Goal: Entertainment & Leisure: Consume media (video, audio)

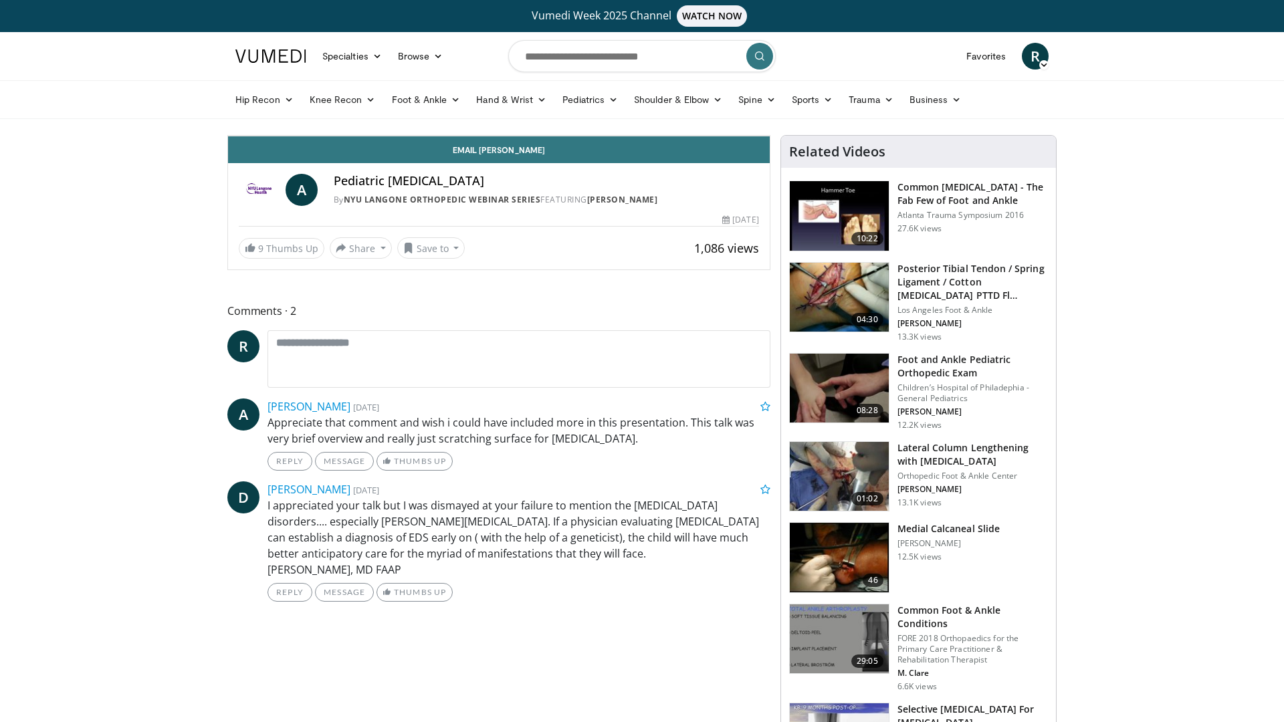
click at [518, 155] on icon "Video Player" at bounding box center [498, 135] width 37 height 37
click at [677, 109] on div "Progress Bar" at bounding box center [677, 106] width 1 height 5
click at [696, 109] on div "Progress Bar" at bounding box center [696, 106] width 1 height 5
click at [735, 109] on div "Progress Bar" at bounding box center [735, 106] width 1 height 5
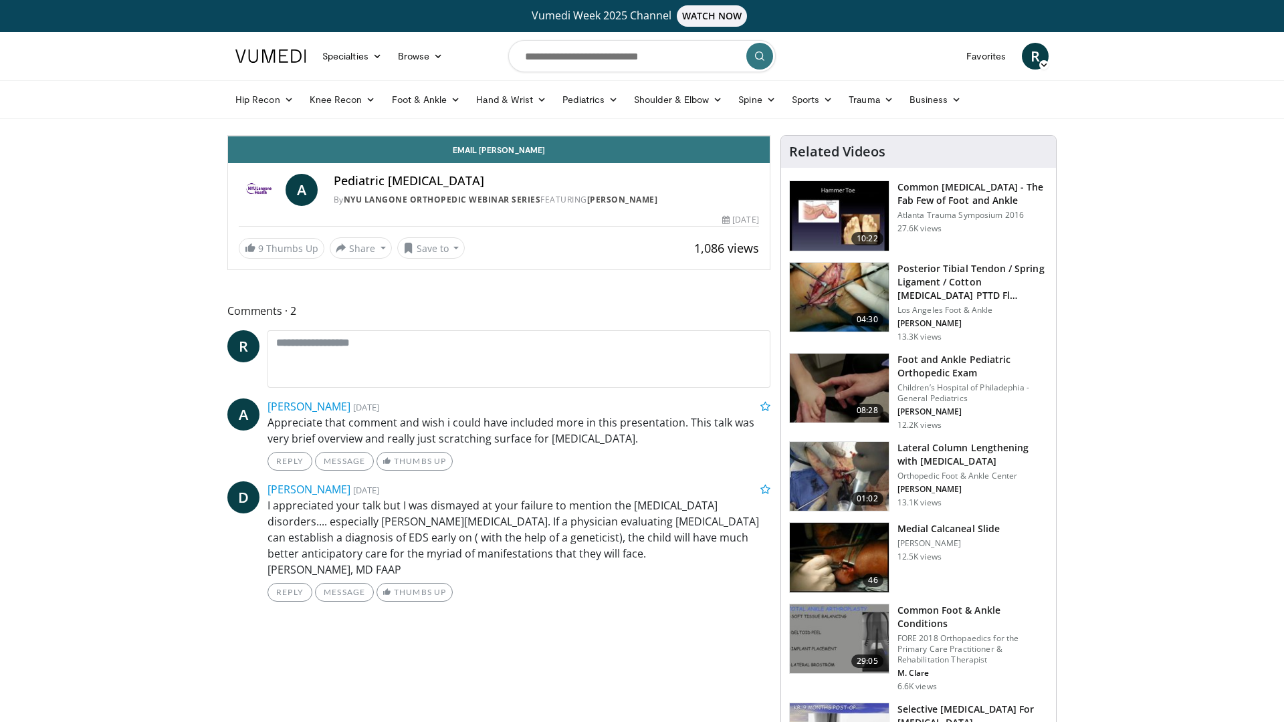
click at [759, 109] on div "Progress Bar" at bounding box center [759, 106] width 1 height 5
click at [786, 109] on div "Progress Bar" at bounding box center [786, 106] width 1 height 5
click at [809, 109] on div "Progress Bar" at bounding box center [809, 106] width 1 height 5
click at [823, 109] on div "Progress Bar" at bounding box center [823, 106] width 1 height 5
click at [844, 109] on div "Progress Bar" at bounding box center [844, 106] width 1 height 5
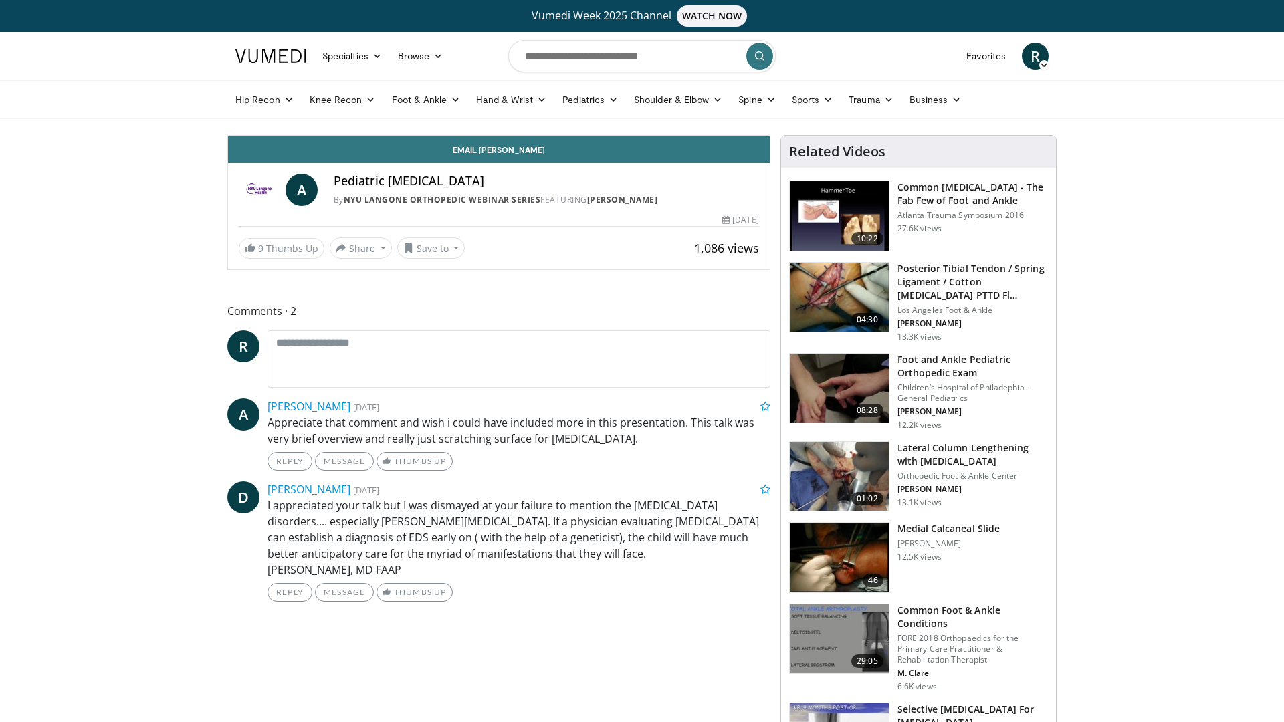
click at [876, 109] on div "Progress Bar" at bounding box center [876, 106] width 1 height 5
click at [675, 136] on div "10 seconds Tap to unmute" at bounding box center [499, 136] width 542 height 0
click at [907, 109] on div "Progress Bar" at bounding box center [907, 106] width 1 height 5
click at [518, 155] on icon "Video Player" at bounding box center [498, 135] width 37 height 37
click at [1002, 109] on div "Progress Bar" at bounding box center [1002, 106] width 1 height 5
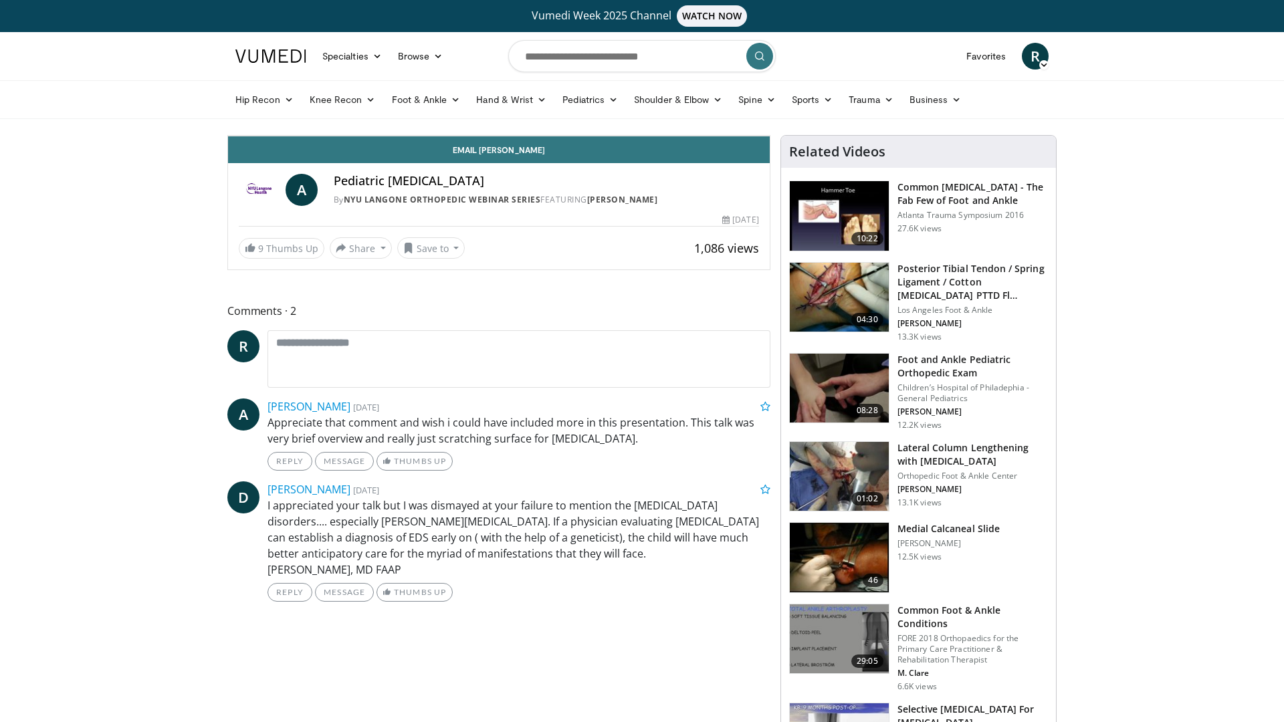
click at [770, 136] on div "Current Time 12:59 / Duration 21:29 Pause Skip Backward Skip Forward Mute 82% L…" at bounding box center [499, 122] width 542 height 27
click at [1035, 109] on div "Progress Bar" at bounding box center [1035, 106] width 1 height 5
click at [1052, 109] on div "Progress Bar" at bounding box center [1052, 106] width 1 height 5
click at [602, 109] on div "Progress Bar" at bounding box center [582, 106] width 39 height 5
click at [1099, 109] on div "Progress Bar" at bounding box center [1099, 106] width 1 height 5
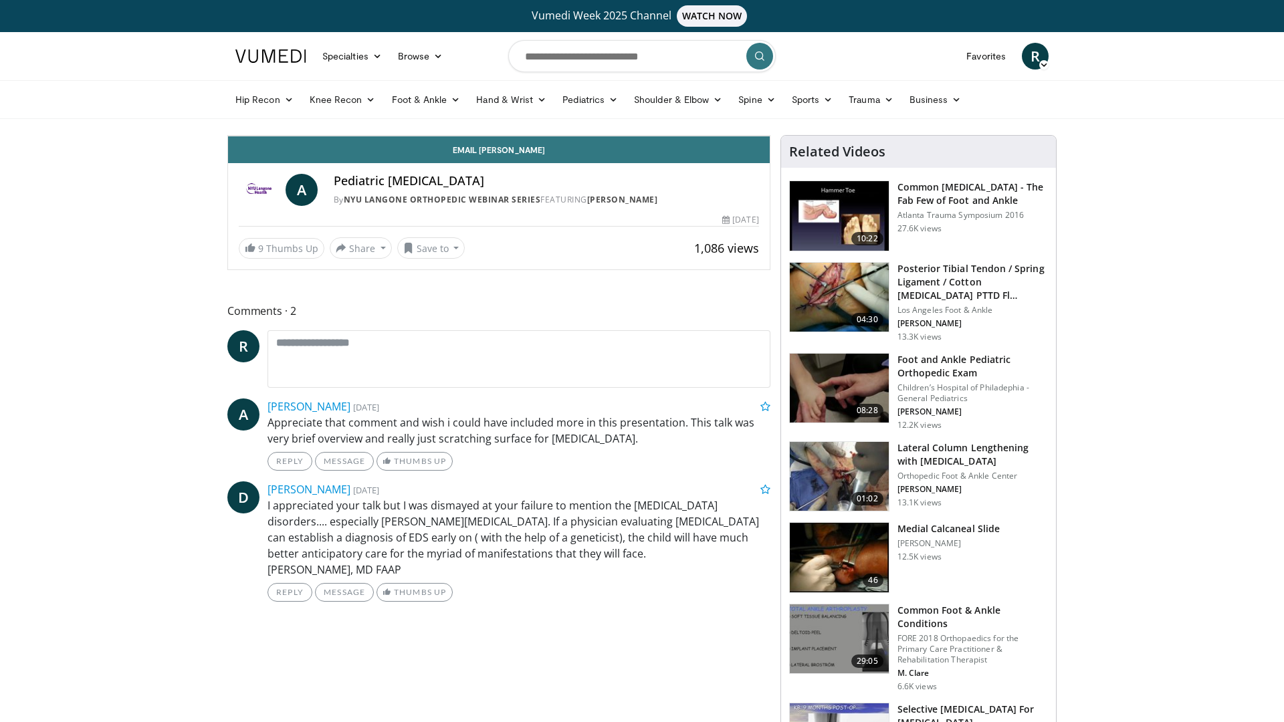
click at [770, 109] on div "Loaded : 73.00% 14:36 14:26" at bounding box center [499, 102] width 542 height 13
click at [1092, 109] on div "Progress Bar" at bounding box center [1092, 106] width 1 height 5
click at [1106, 109] on div "Progress Bar" at bounding box center [1106, 106] width 1 height 5
click at [1136, 109] on div "Progress Bar" at bounding box center [1136, 106] width 1 height 5
click at [1151, 109] on div "Progress Bar" at bounding box center [1151, 106] width 1 height 5
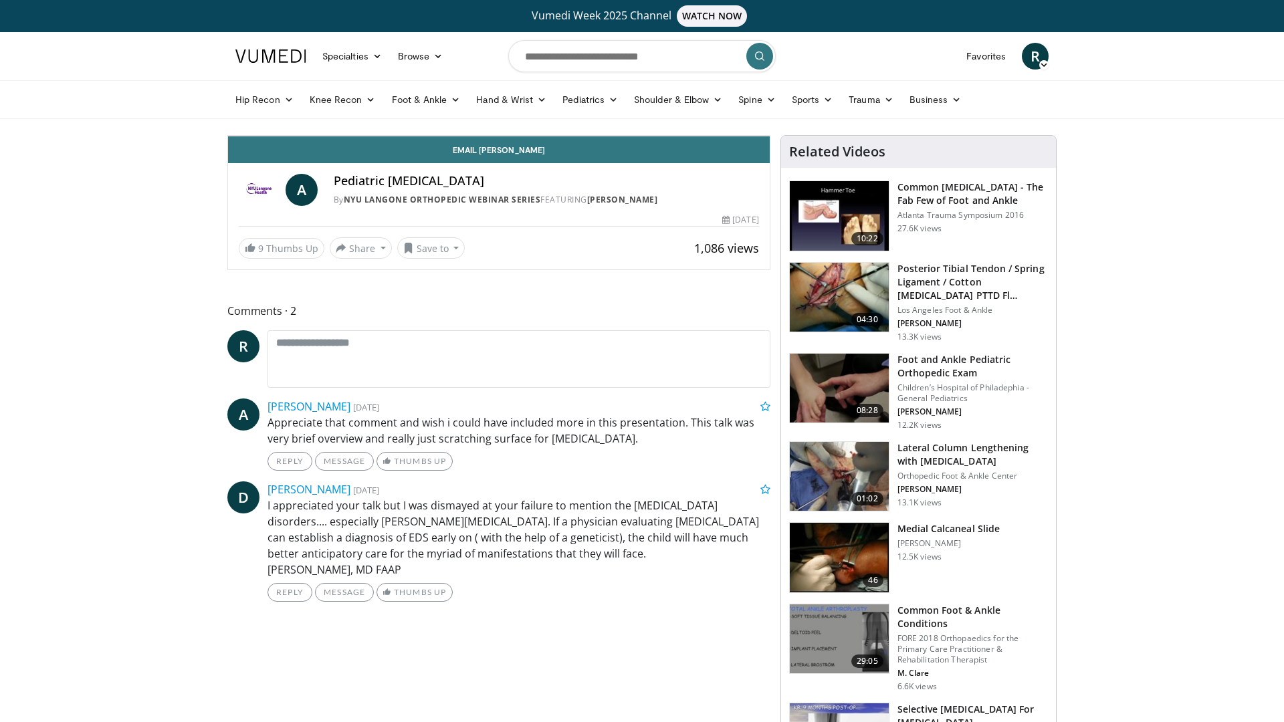
drag, startPoint x: 938, startPoint y: 692, endPoint x: 949, endPoint y: 692, distance: 10.0
click at [1165, 109] on div "Progress Bar" at bounding box center [1165, 106] width 1 height 5
click at [1187, 109] on div "Progress Bar" at bounding box center [1187, 106] width 1 height 5
click at [1214, 109] on div "Progress Bar" at bounding box center [1214, 106] width 1 height 5
click at [1242, 109] on div "Progress Bar" at bounding box center [1242, 106] width 1 height 5
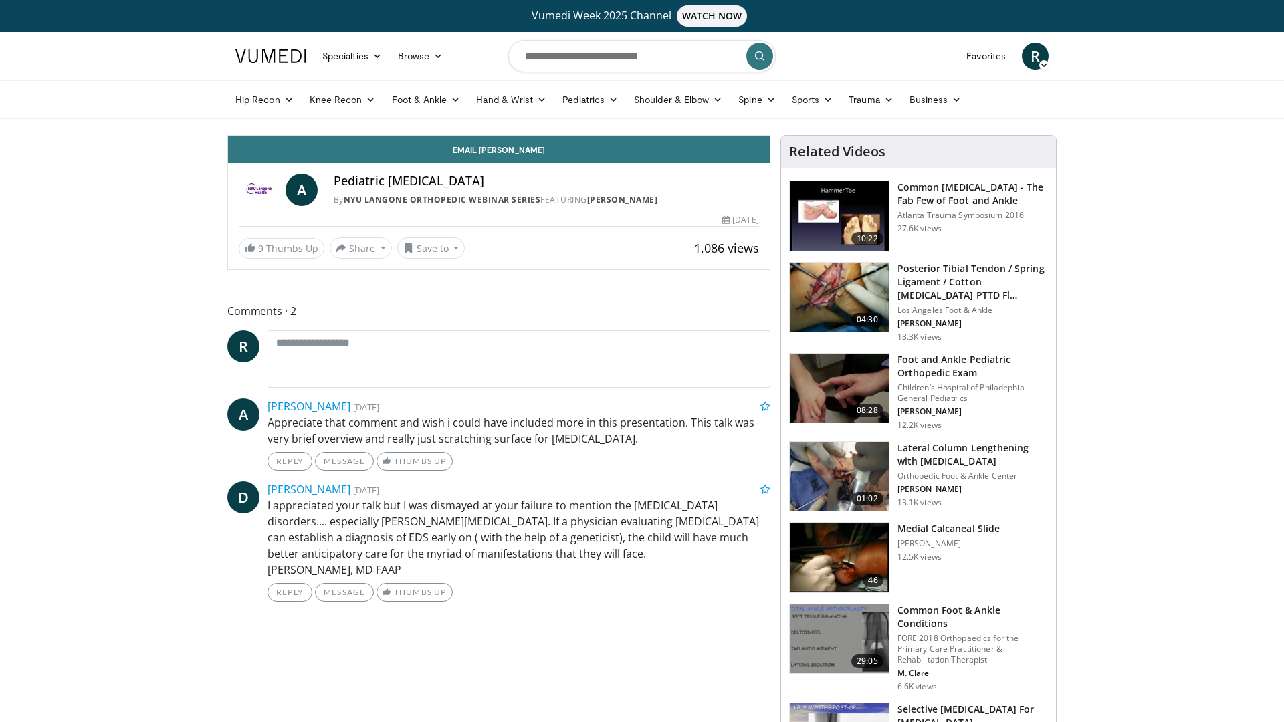
click at [1278, 109] on div "Progress Bar" at bounding box center [1278, 106] width 1 height 5
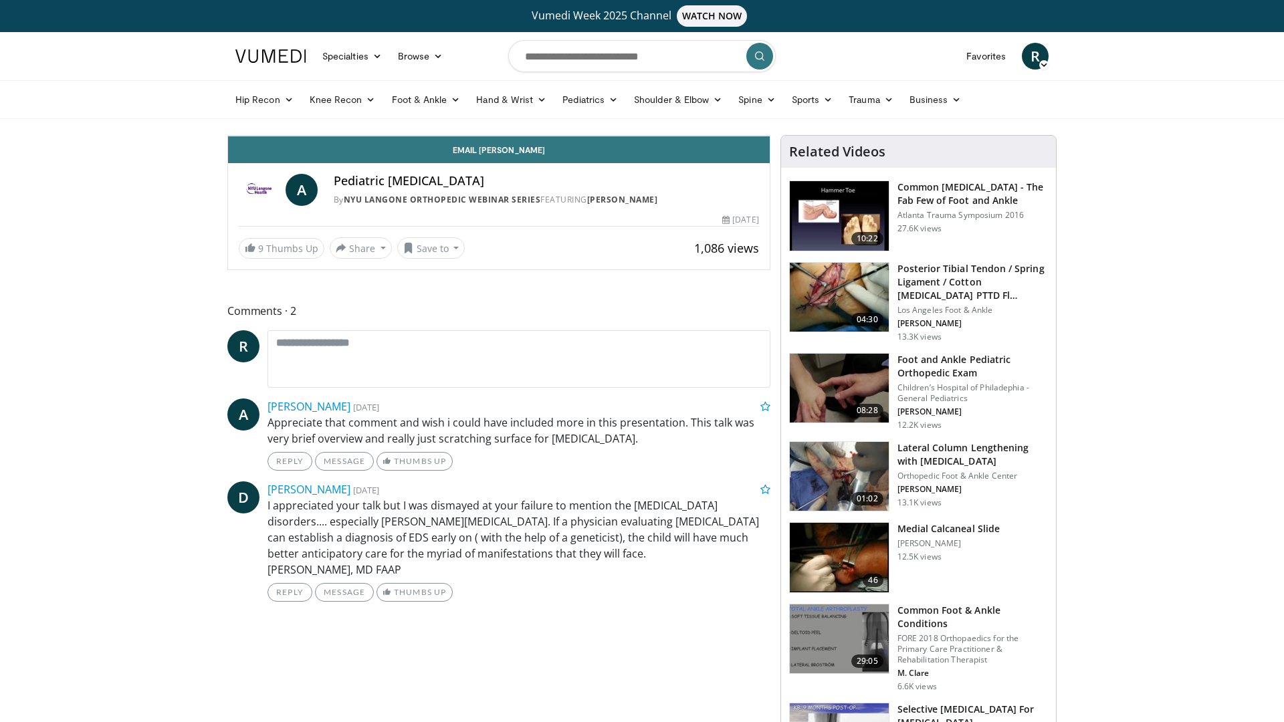
drag, startPoint x: 1199, startPoint y: 690, endPoint x: 1215, endPoint y: 690, distance: 16.7
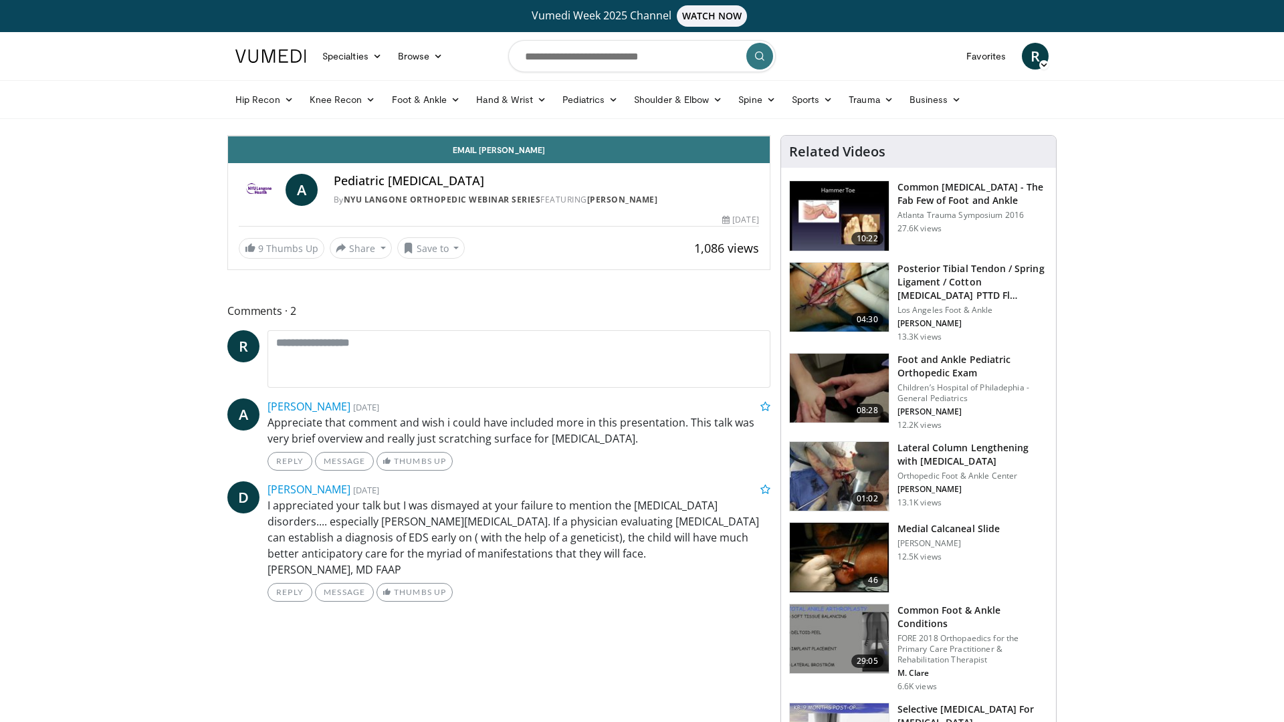
click at [761, 109] on div "Progress Bar" at bounding box center [741, 106] width 39 height 5
click at [770, 136] on span "Video Player" at bounding box center [756, 122] width 27 height 27
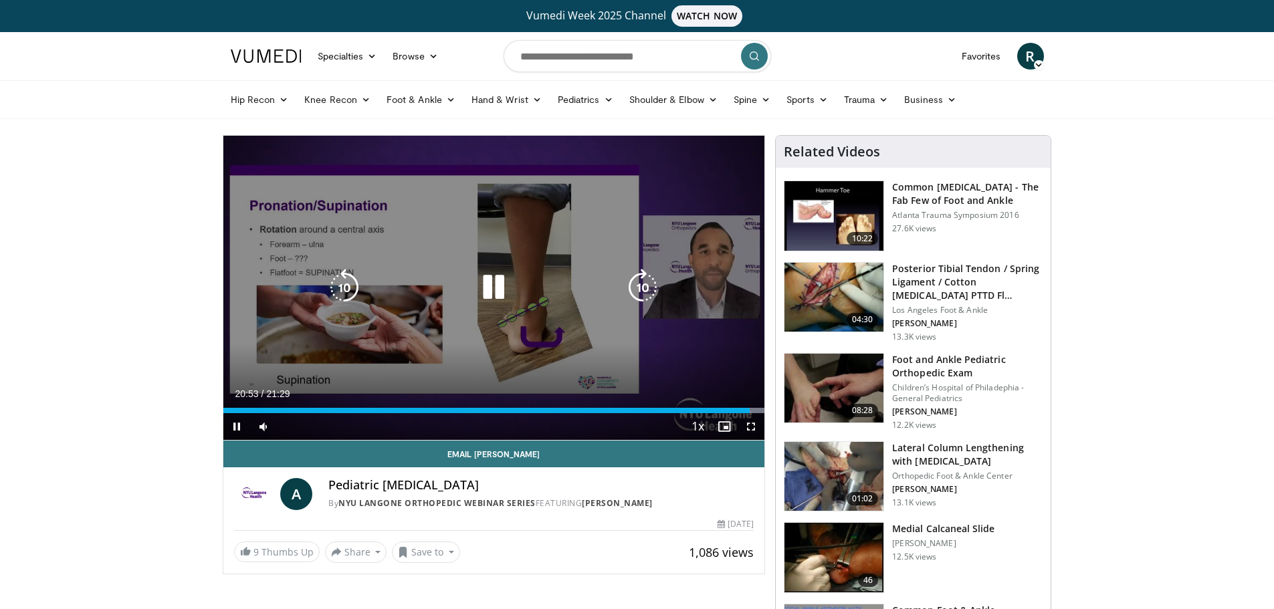
click at [494, 290] on icon "Video Player" at bounding box center [493, 287] width 37 height 37
